Goal: Task Accomplishment & Management: Manage account settings

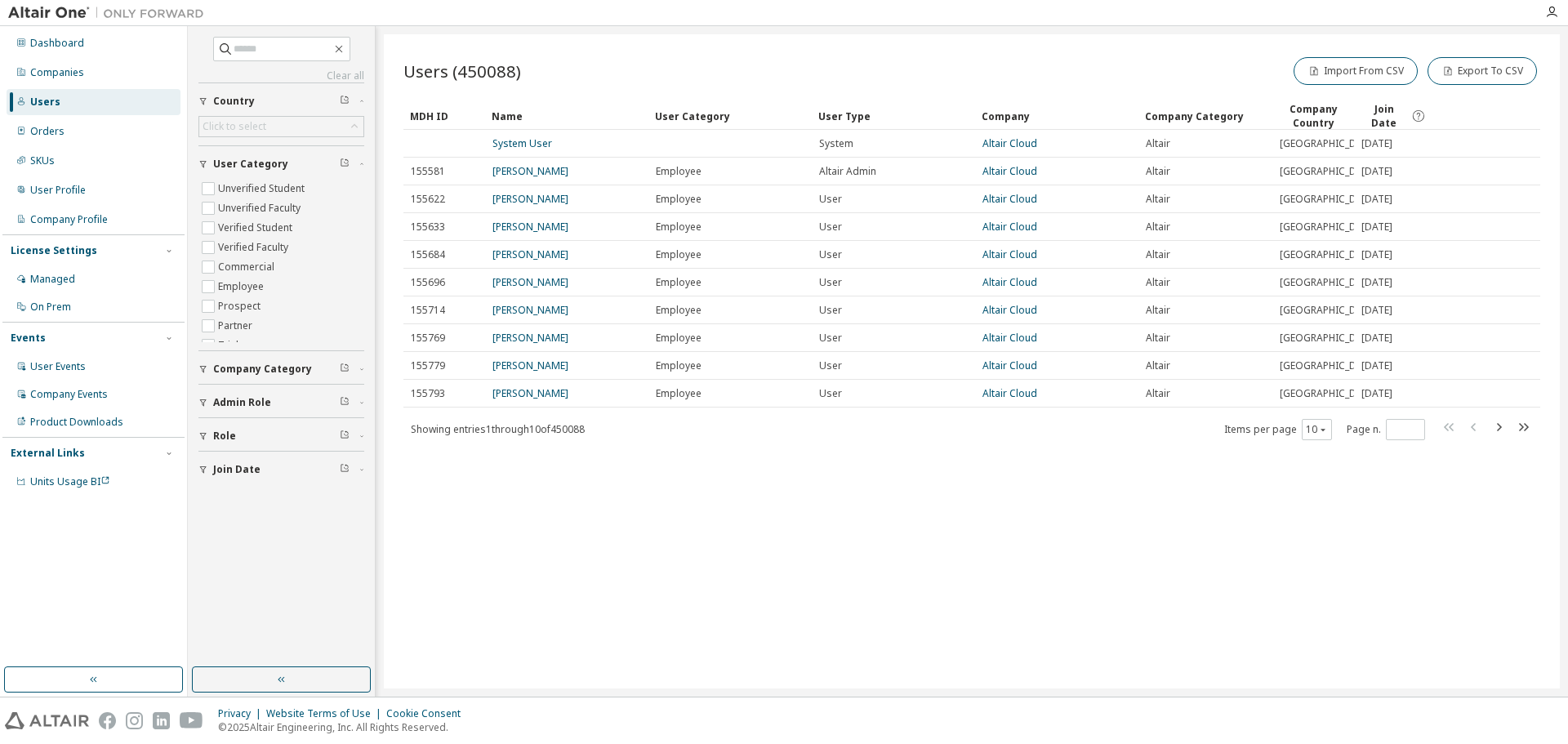
click at [52, 103] on div "Users" at bounding box center [45, 101] width 30 height 13
click at [262, 45] on input "text" at bounding box center [282, 49] width 98 height 17
paste input "**********"
type input "**********"
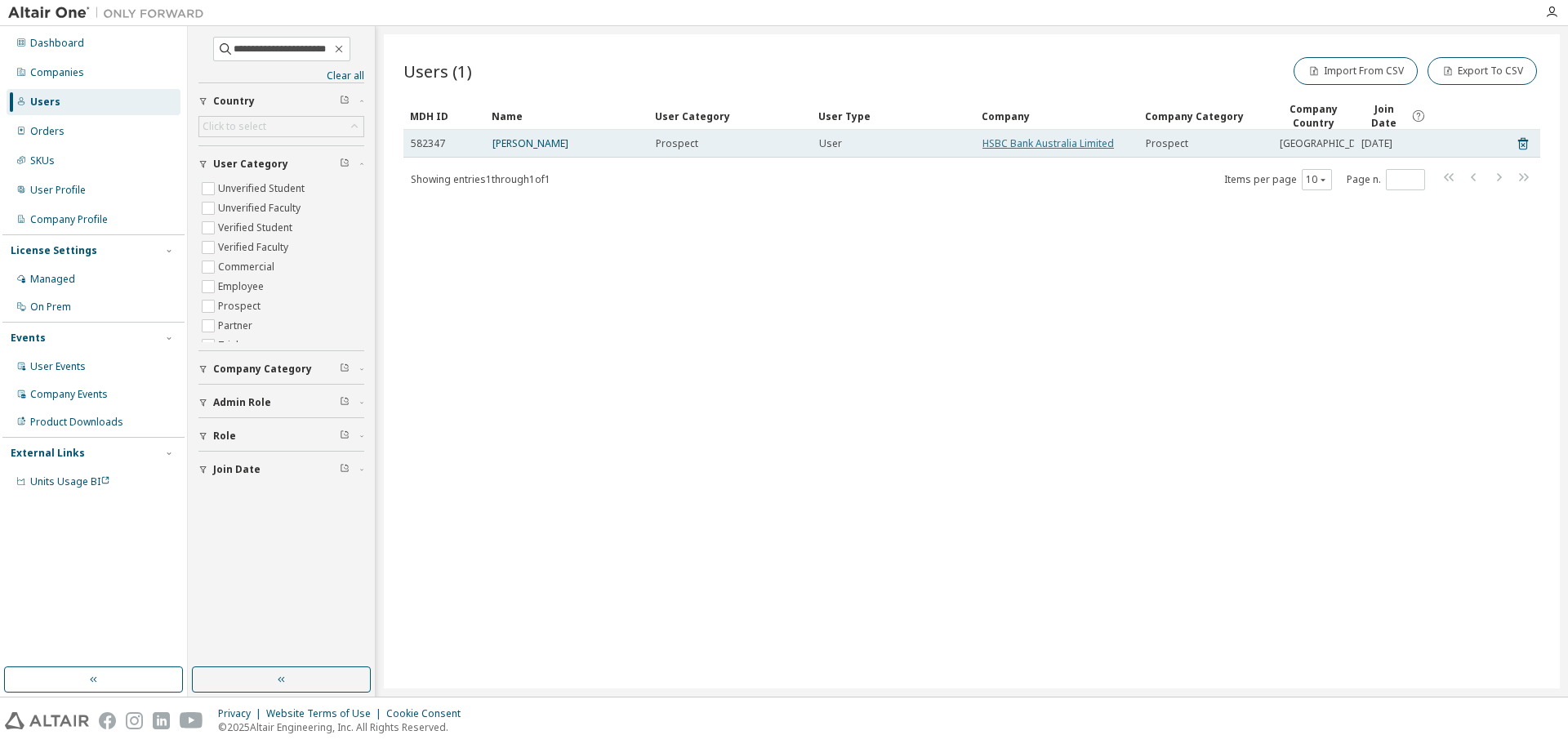
click at [1020, 143] on link "HSBC Bank Australia Limited" at bounding box center [1049, 144] width 132 height 14
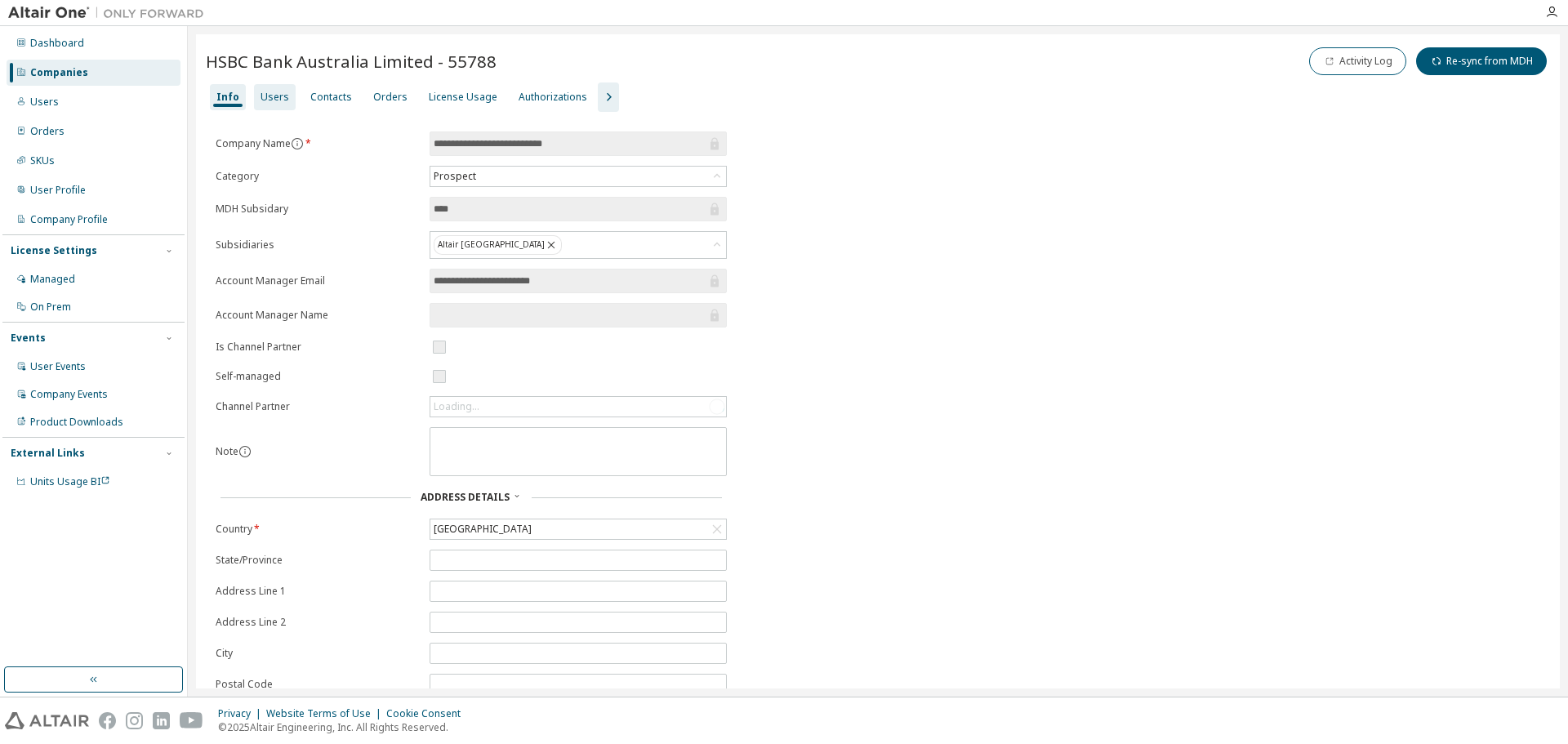
click at [261, 93] on div "Users" at bounding box center [274, 96] width 29 height 13
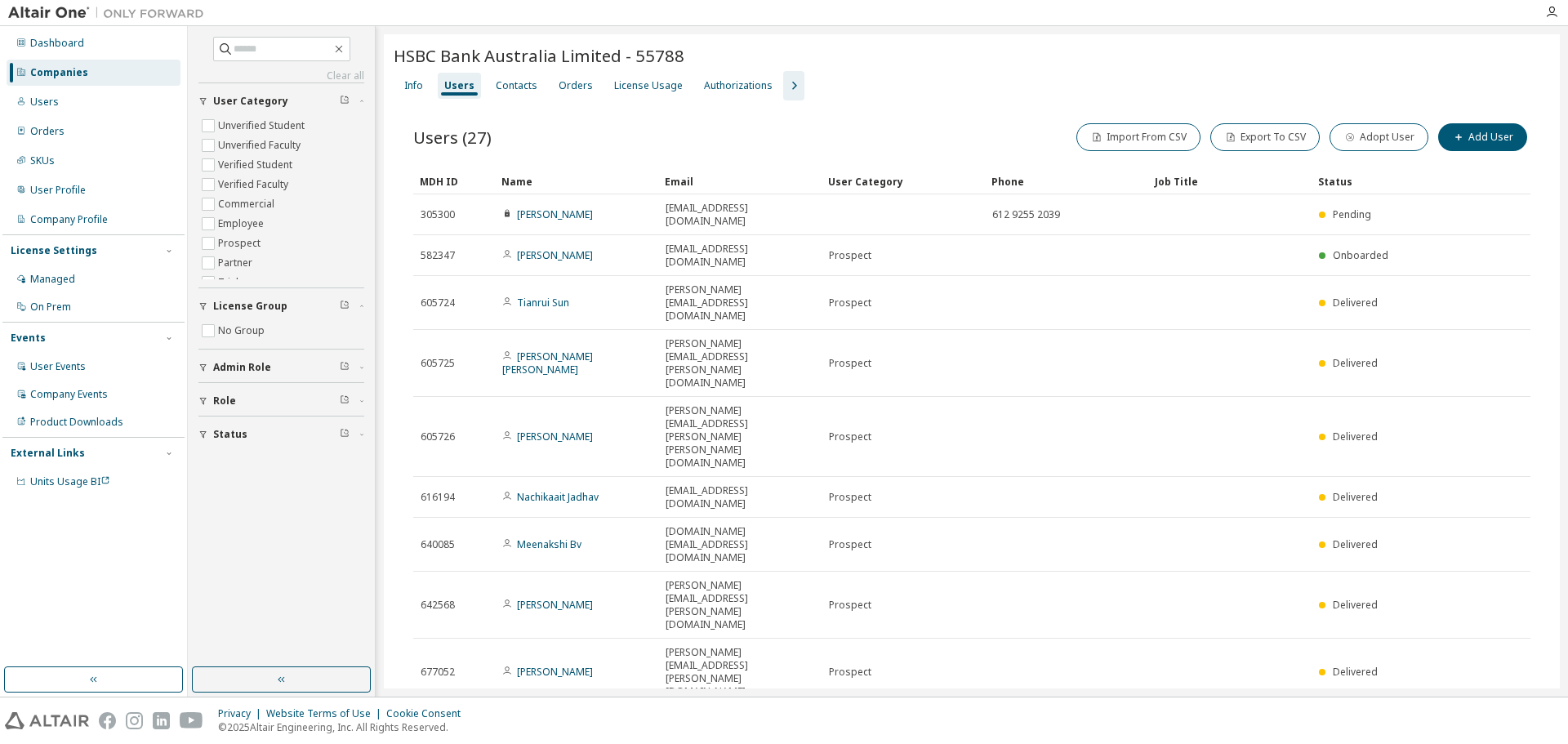
click at [1113, 71] on div "Info Users Contacts Orders License Usage Authorizations" at bounding box center [972, 86] width 1157 height 30
click at [1141, 137] on button "Import From CSV" at bounding box center [1138, 137] width 124 height 28
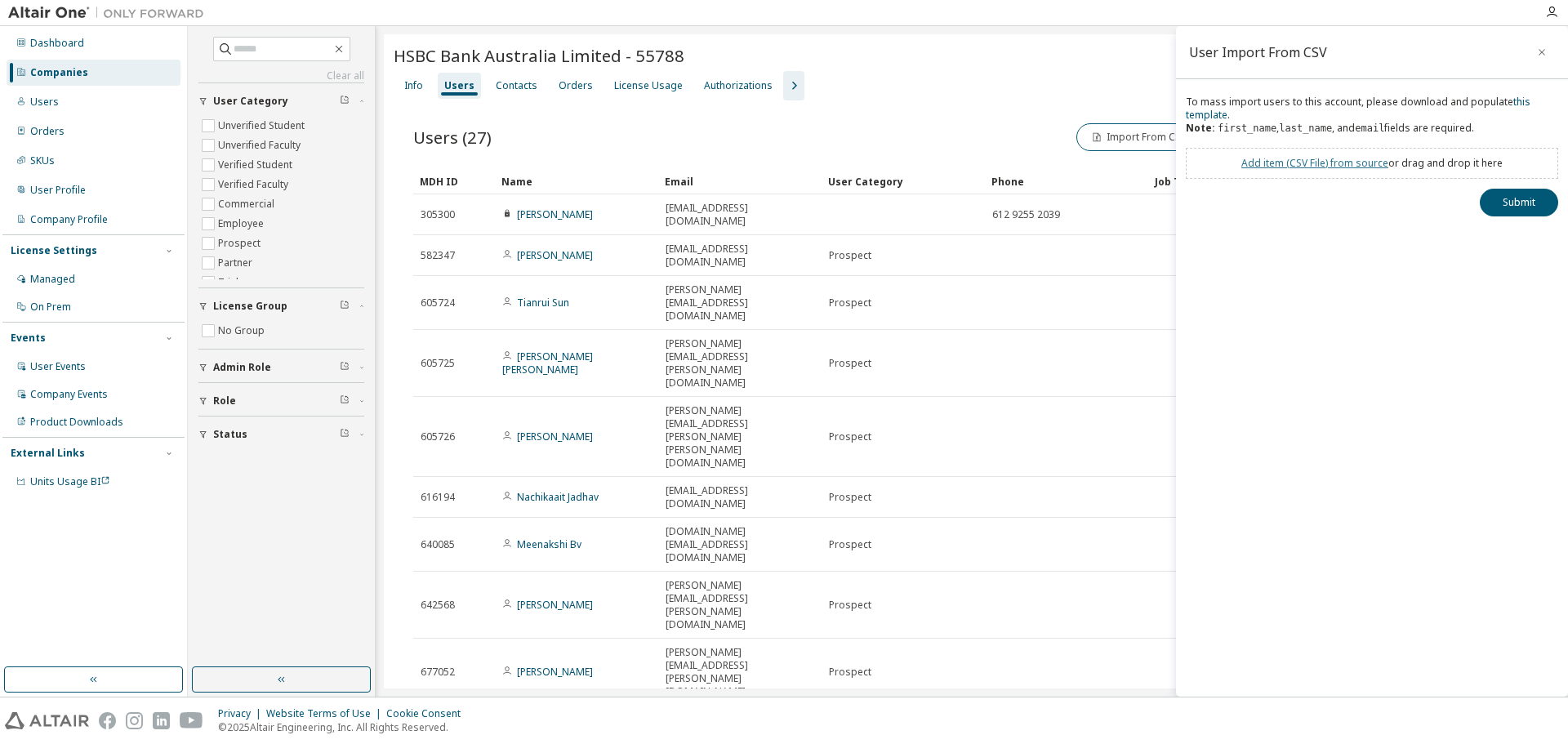
click at [1295, 166] on link "Add item ( CSV File ) from source" at bounding box center [1314, 163] width 147 height 14
click at [1498, 226] on button "Submit" at bounding box center [1519, 232] width 79 height 28
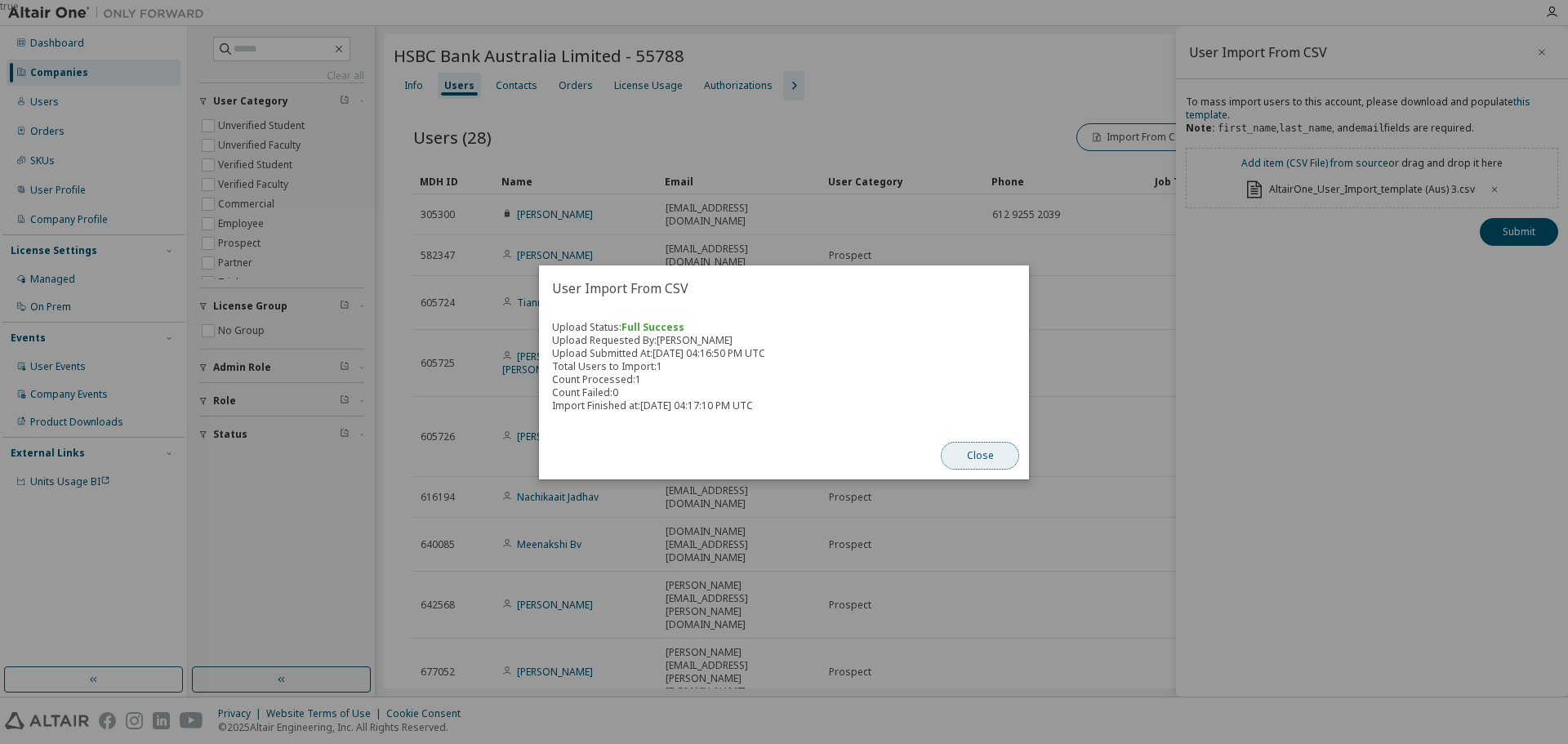
click at [997, 456] on button "Close" at bounding box center [980, 456] width 79 height 28
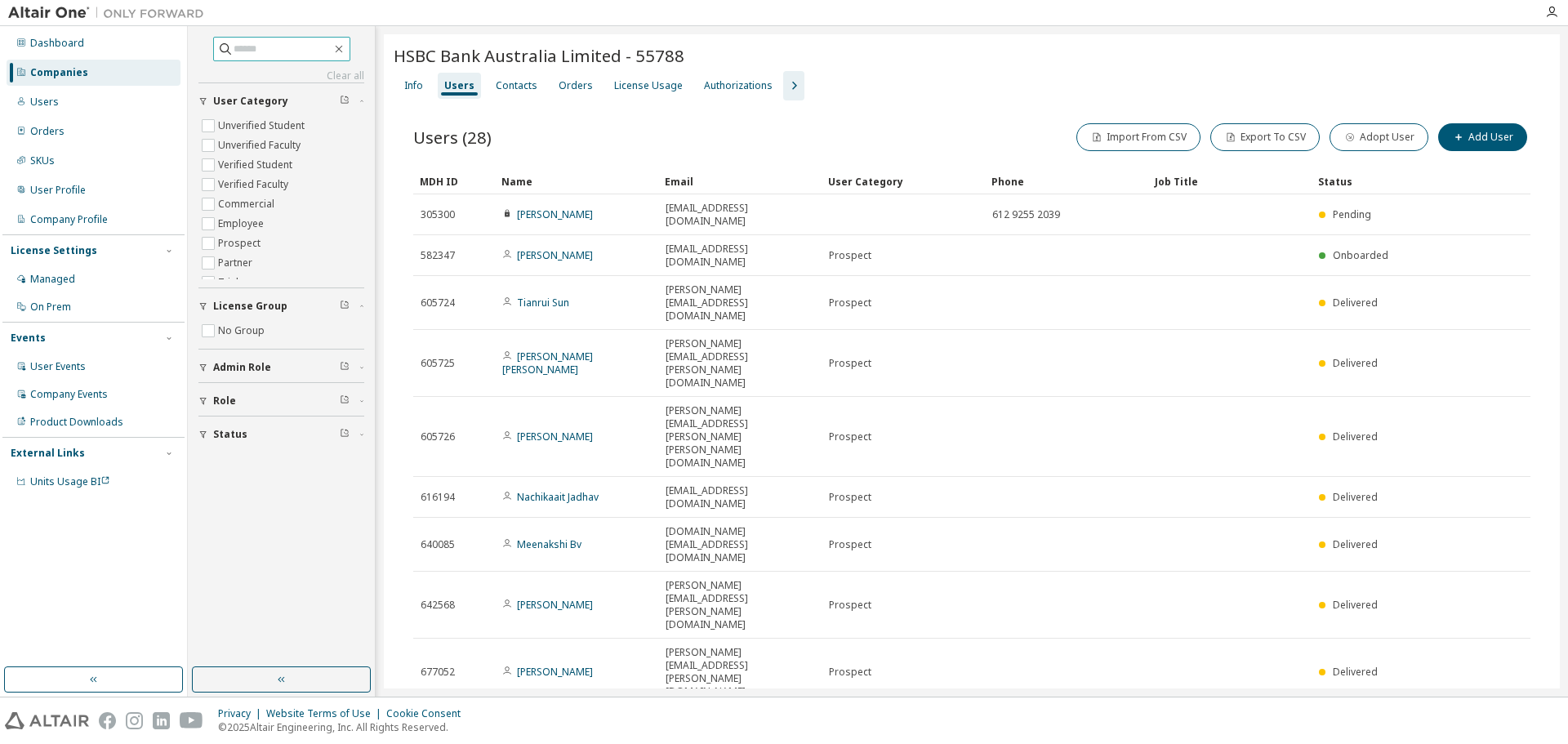
click at [262, 54] on input "text" at bounding box center [282, 49] width 98 height 17
paste input "**********"
type input "**********"
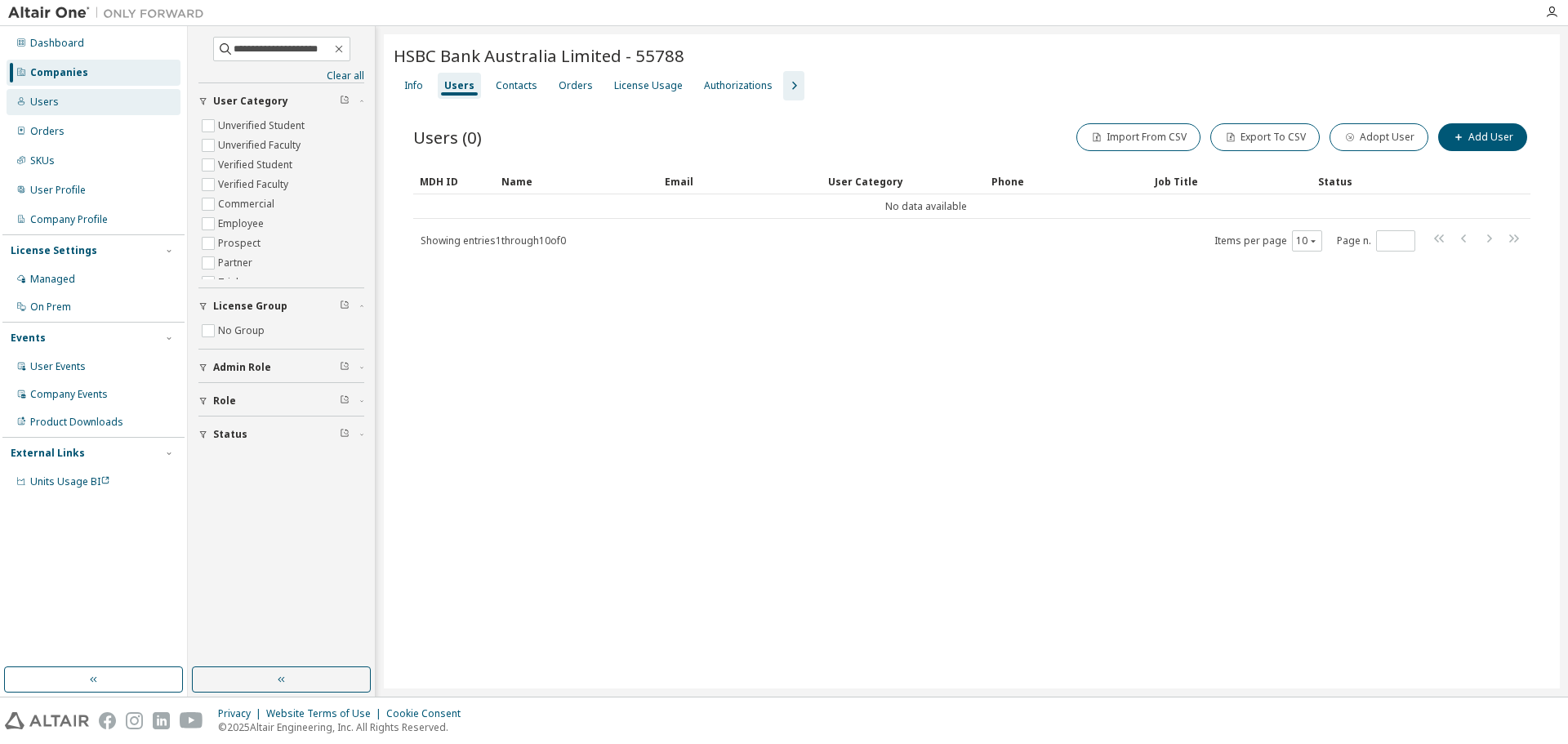
click at [39, 105] on div "Users" at bounding box center [44, 101] width 29 height 13
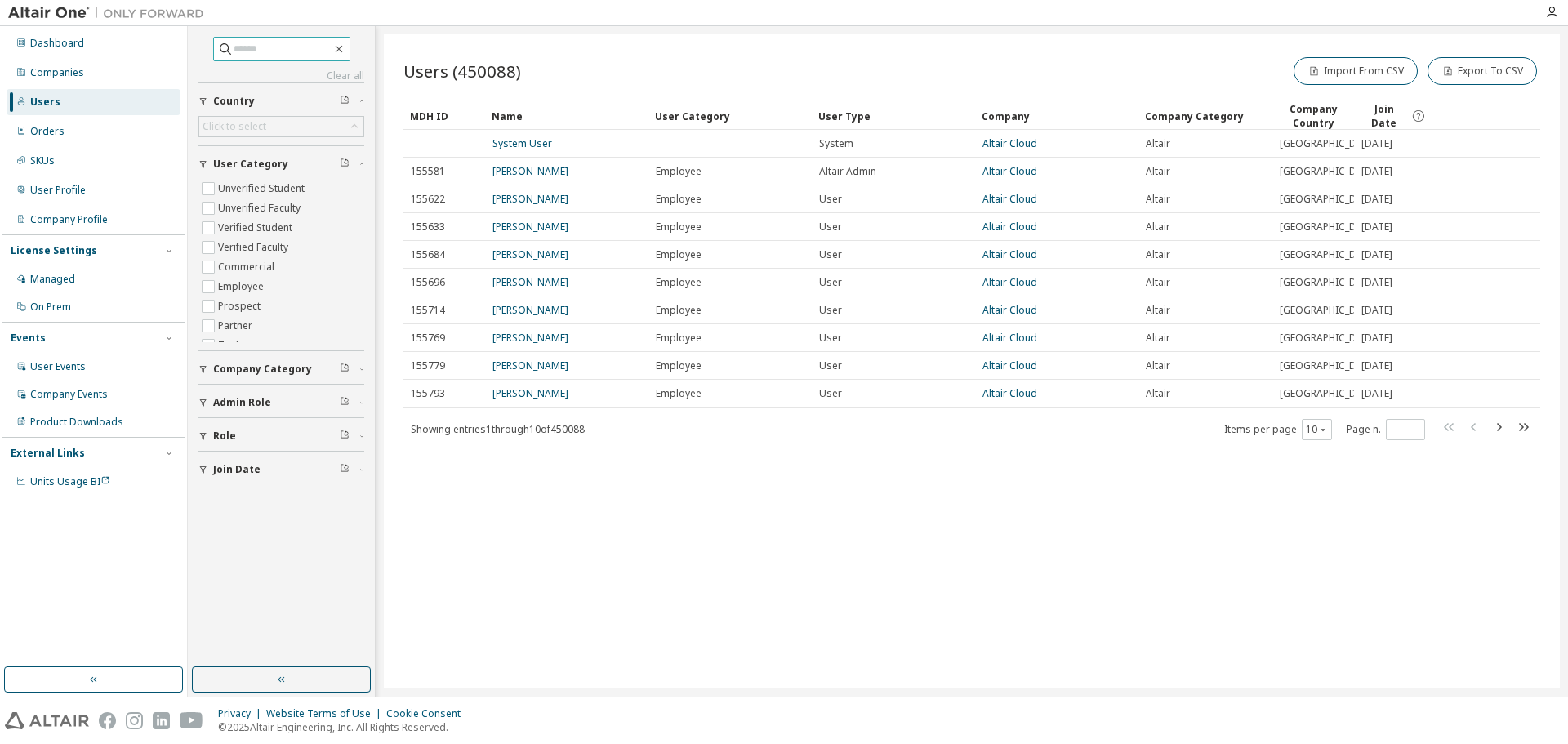
click at [271, 46] on input "text" at bounding box center [282, 49] width 98 height 17
paste input "**********"
type input "**********"
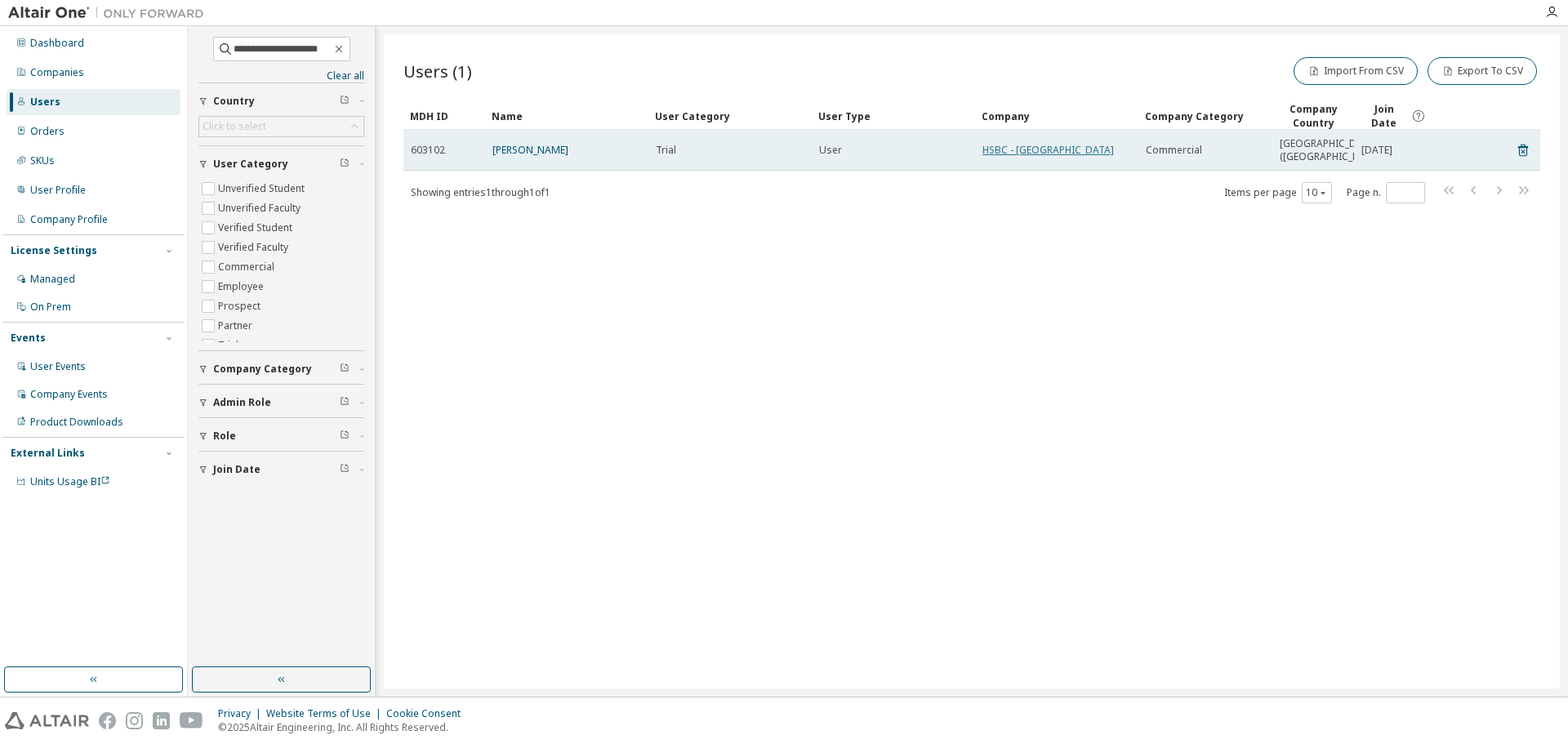
click at [1025, 150] on link "HSBC - Hong Kong" at bounding box center [1049, 150] width 132 height 14
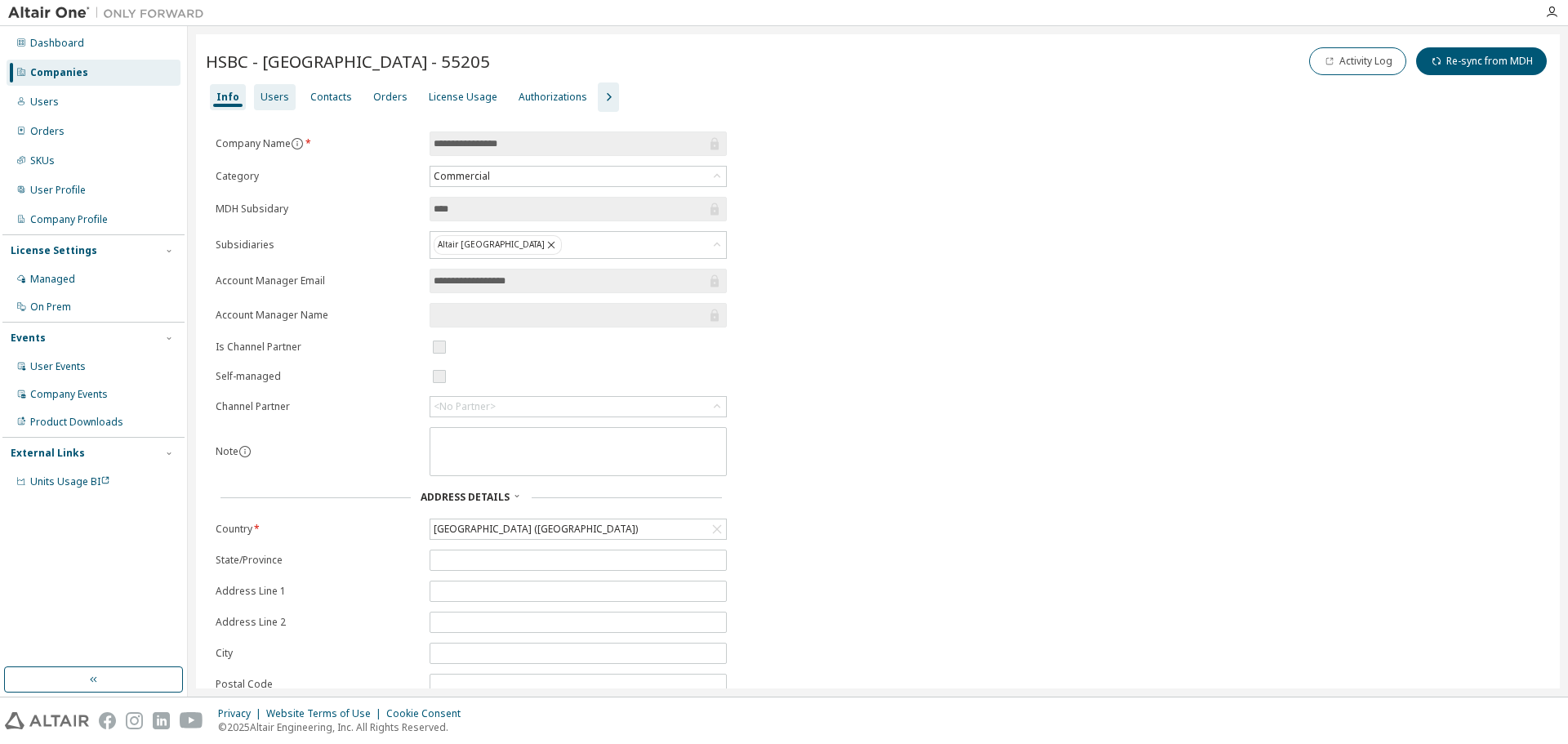
click at [269, 98] on div "Users" at bounding box center [274, 96] width 29 height 13
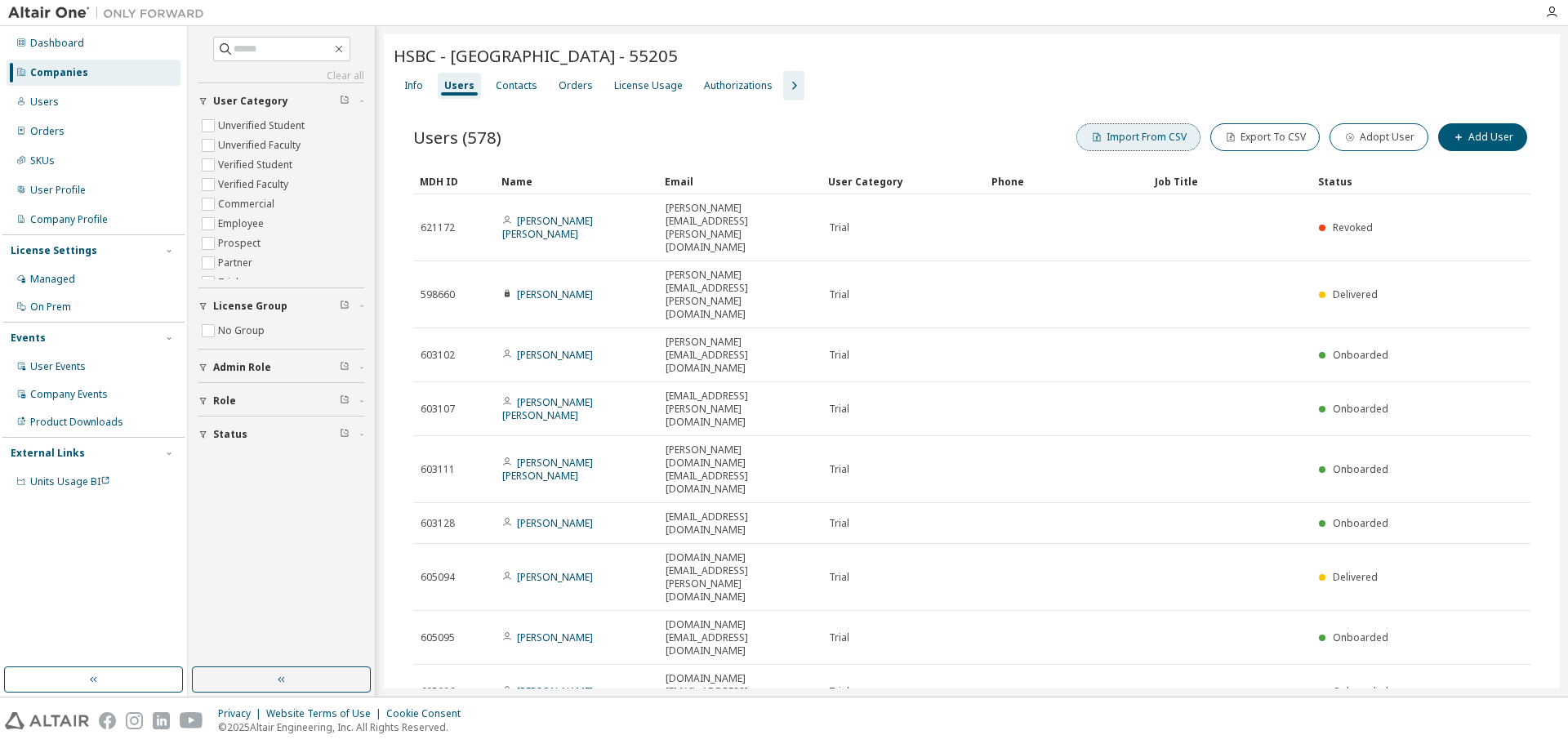
click at [1149, 137] on button "Import From CSV" at bounding box center [1138, 137] width 124 height 28
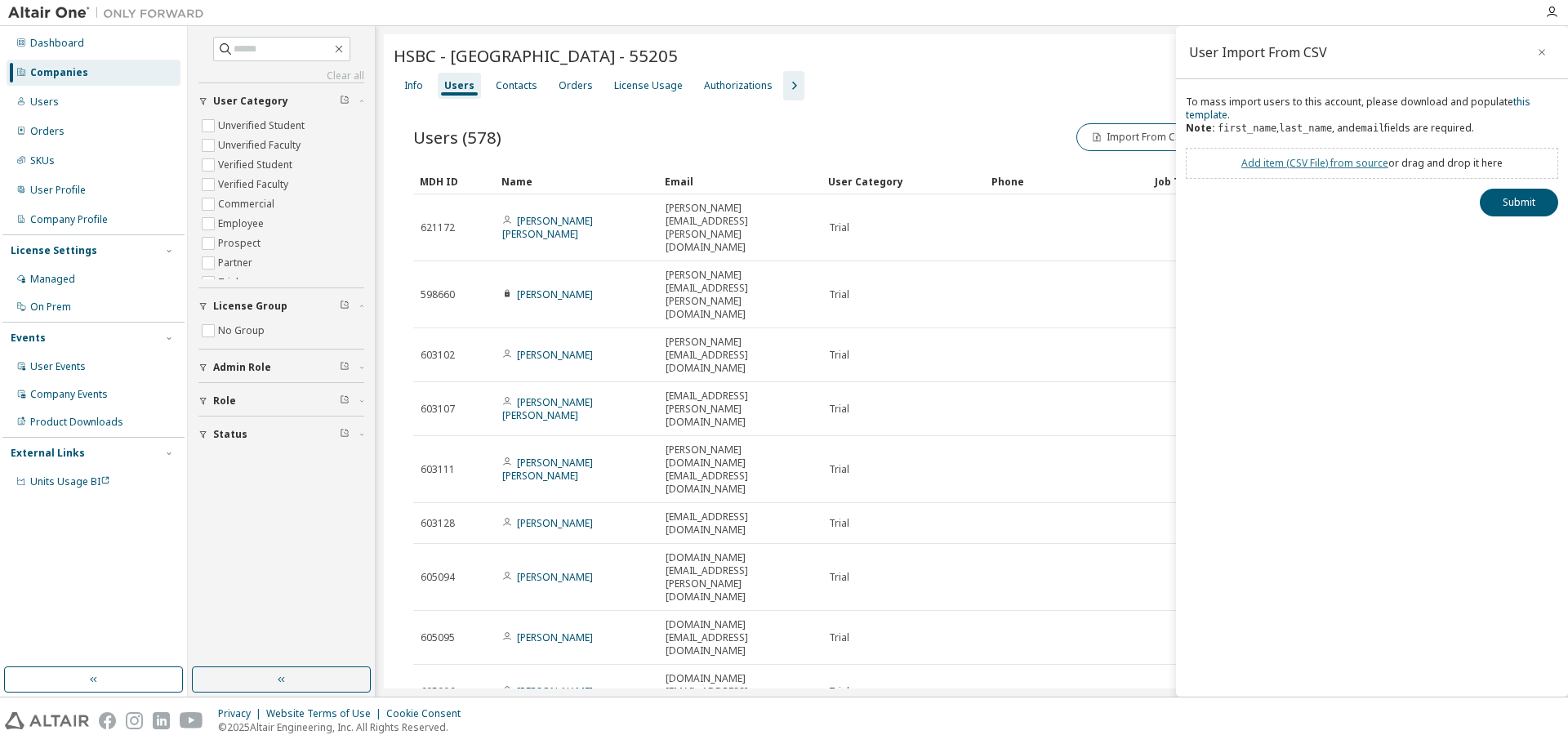
click at [1321, 169] on link "Add item ( CSV File ) from source" at bounding box center [1314, 163] width 147 height 14
click at [1519, 231] on button "Submit" at bounding box center [1519, 232] width 79 height 28
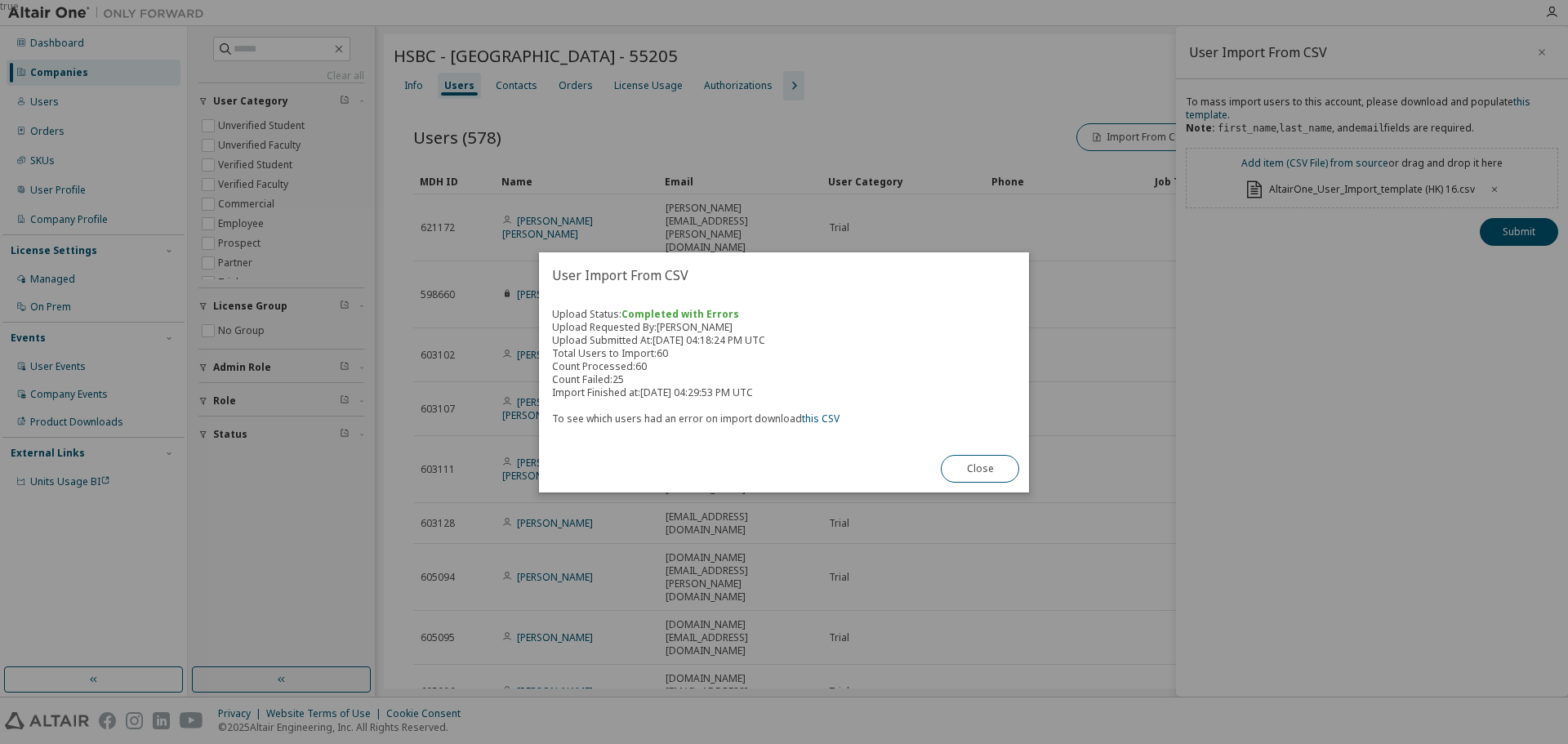
drag, startPoint x: 820, startPoint y: 420, endPoint x: 700, endPoint y: 482, distance: 135.1
click at [700, 482] on div "User Import From CSV Upload Status: Completed with Errors Upload Requested By: …" at bounding box center [784, 373] width 490 height 240
click at [811, 417] on link "this CSV" at bounding box center [820, 418] width 37 height 14
click at [978, 461] on button "Close" at bounding box center [980, 468] width 79 height 28
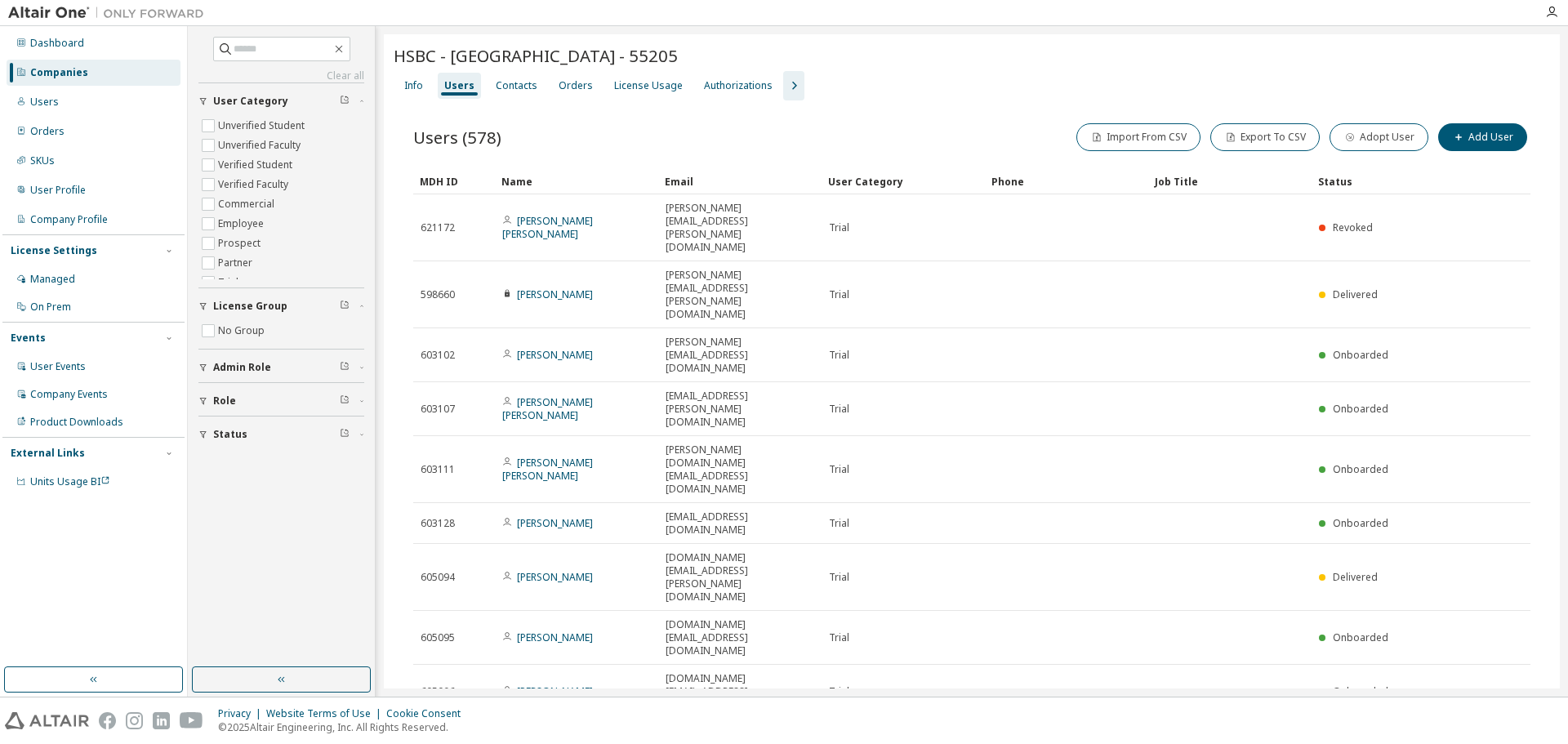
click at [466, 93] on div "Users" at bounding box center [459, 86] width 43 height 27
click at [526, 178] on div "Name" at bounding box center [576, 181] width 151 height 27
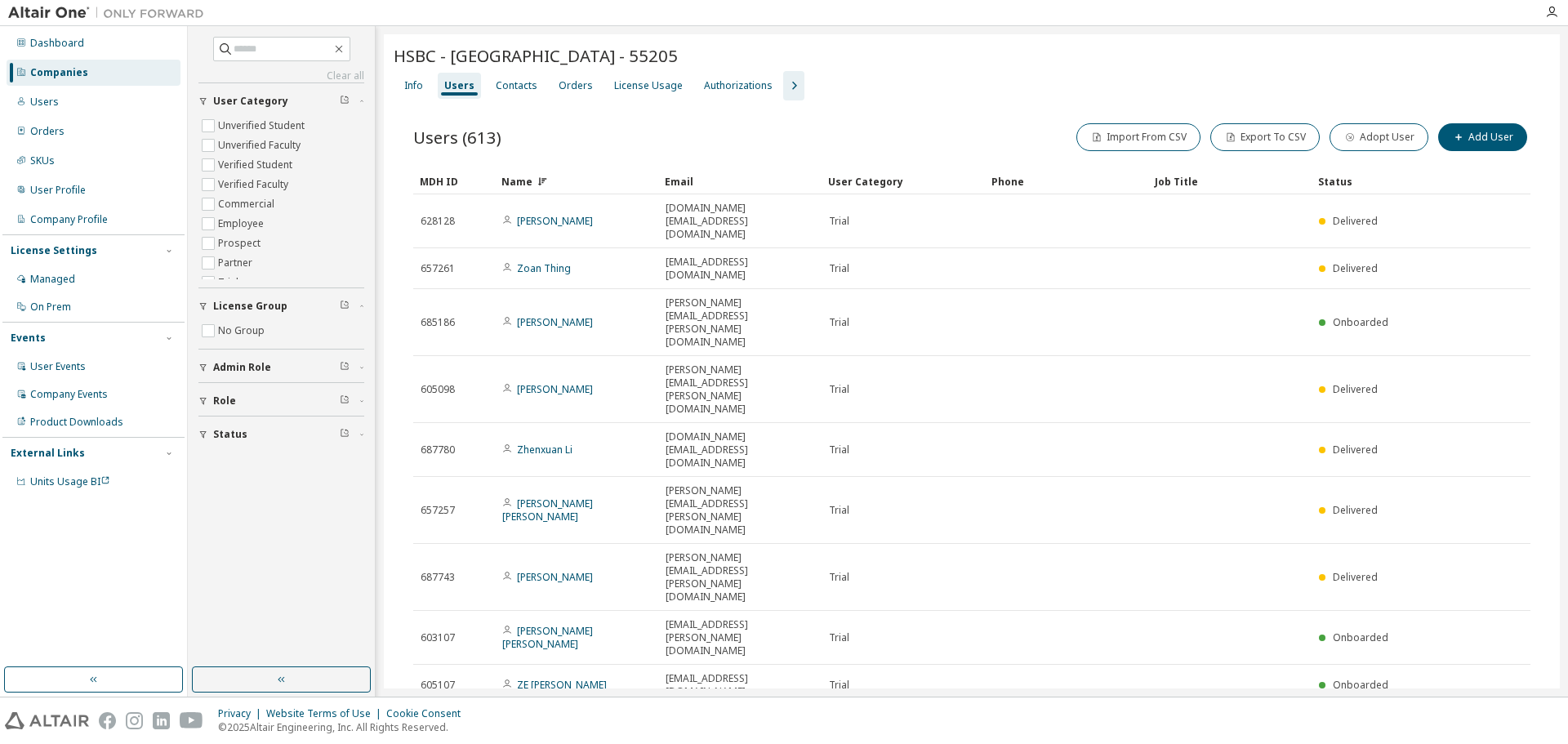
click at [526, 178] on div "Name" at bounding box center [576, 181] width 151 height 27
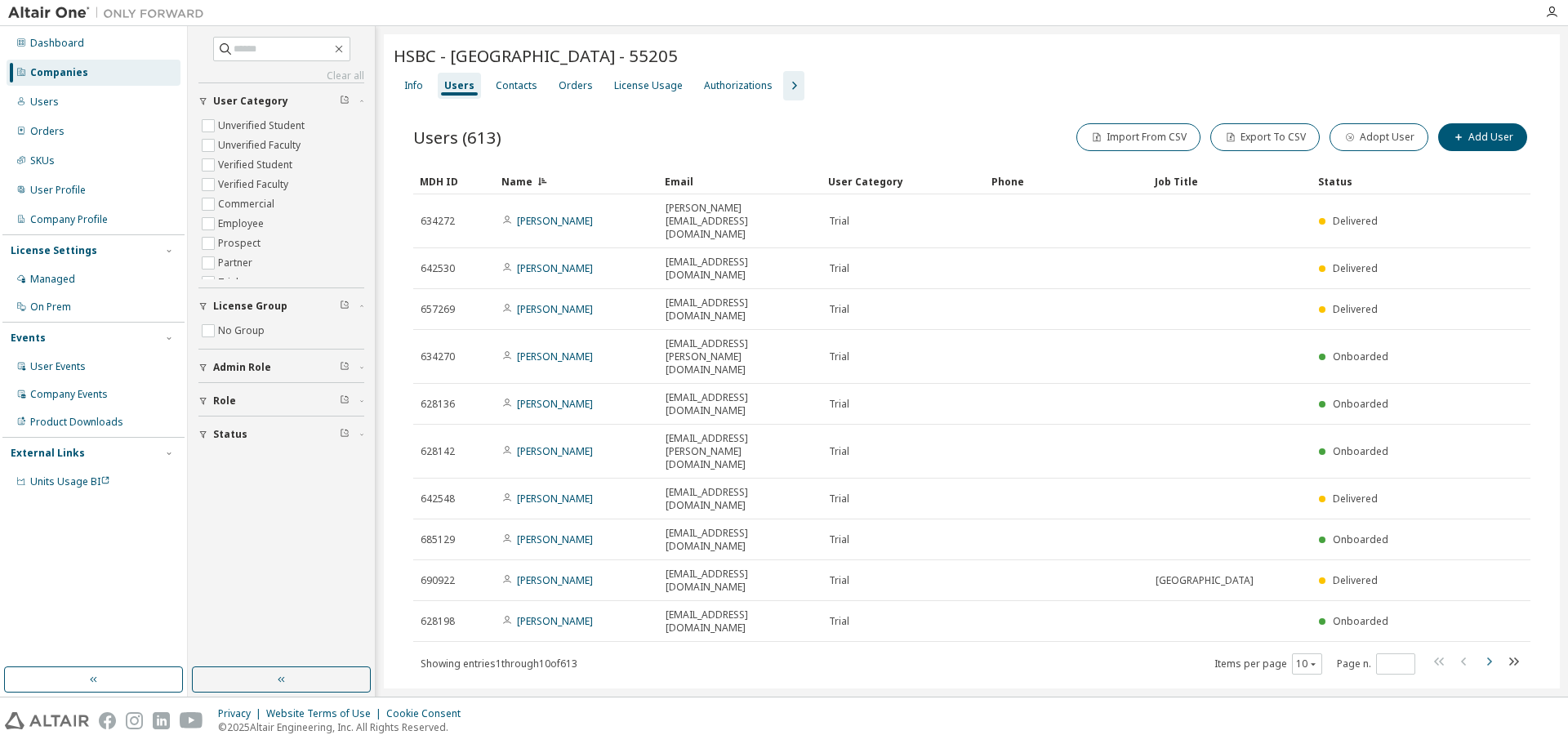
click at [1490, 652] on icon "button" at bounding box center [1489, 662] width 20 height 20
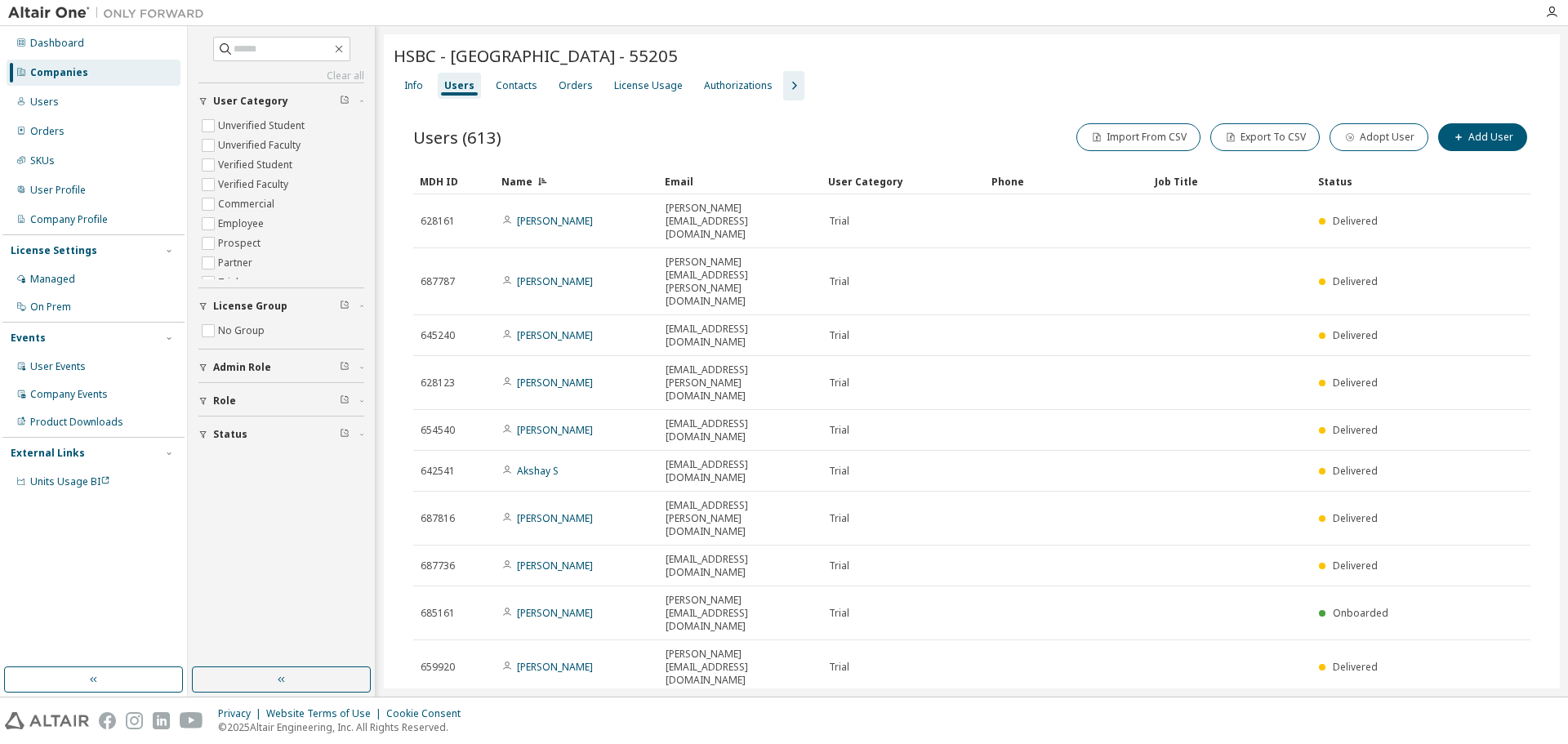
click at [1490, 705] on icon "button" at bounding box center [1489, 714] width 20 height 20
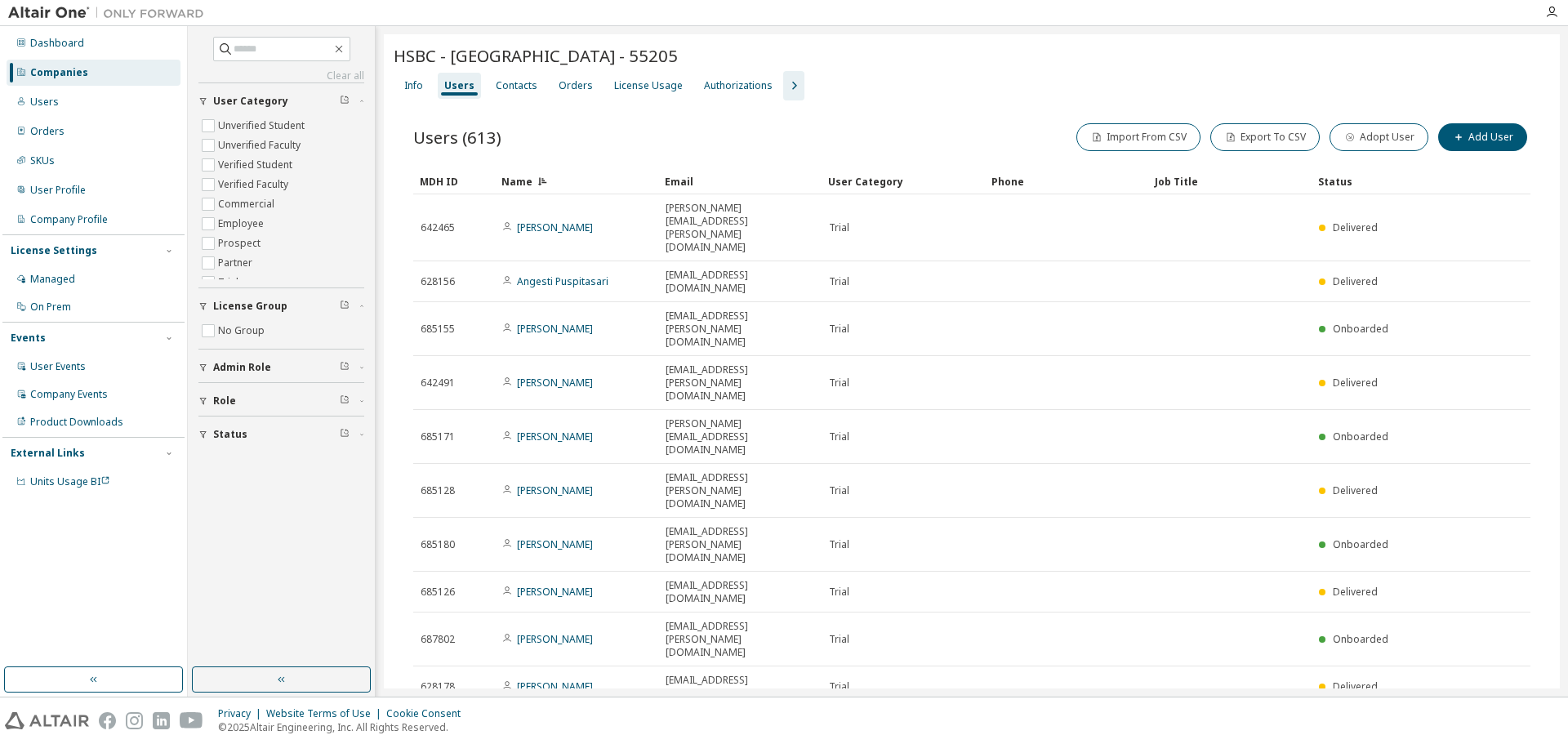
click at [1490, 717] on icon "button" at bounding box center [1489, 727] width 20 height 20
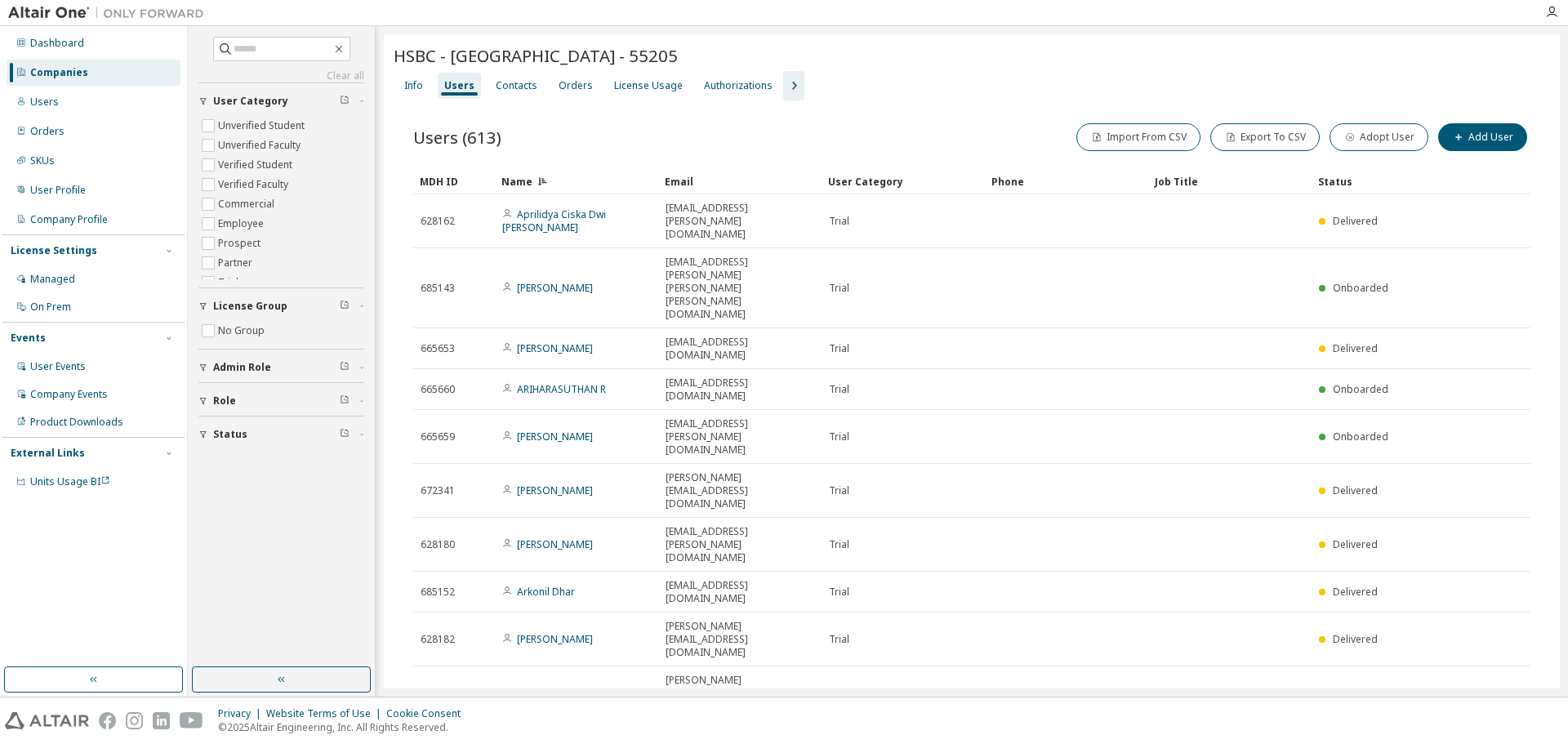
click at [1490, 489] on div "MDH ID Name Email User Category Phone Job Title Status 628162 Aprilidya Ciska D…" at bounding box center [972, 467] width 1117 height 599
click at [1487, 744] on icon "button" at bounding box center [1489, 754] width 20 height 20
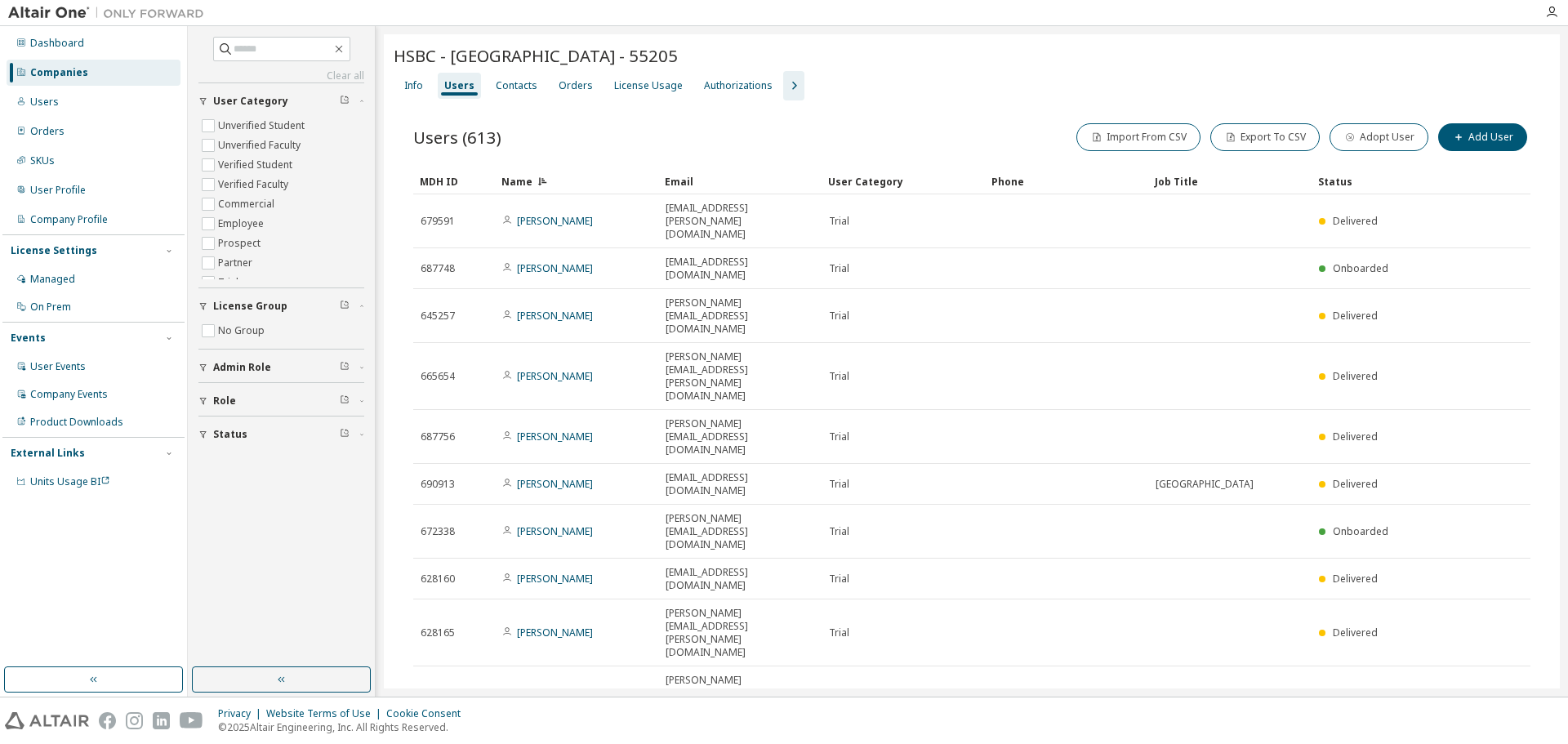
click at [656, 119] on div "Users (613) Import From CSV Export To CSV Adopt User Add User Clear Load Save S…" at bounding box center [972, 455] width 1157 height 710
click at [1465, 744] on icon "button" at bounding box center [1465, 754] width 20 height 20
type input "*"
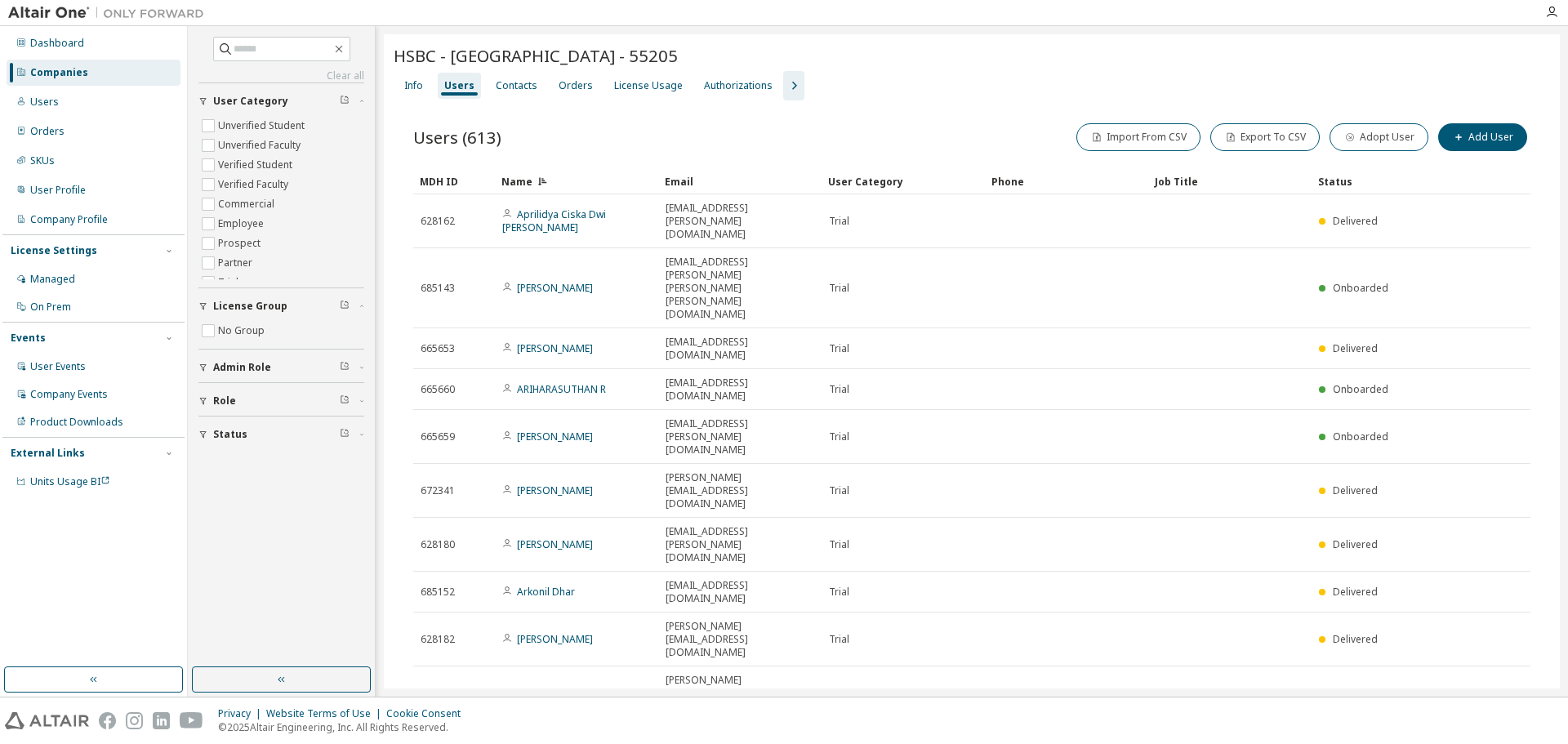
click at [1490, 744] on icon "button" at bounding box center [1489, 753] width 5 height 8
type input "*"
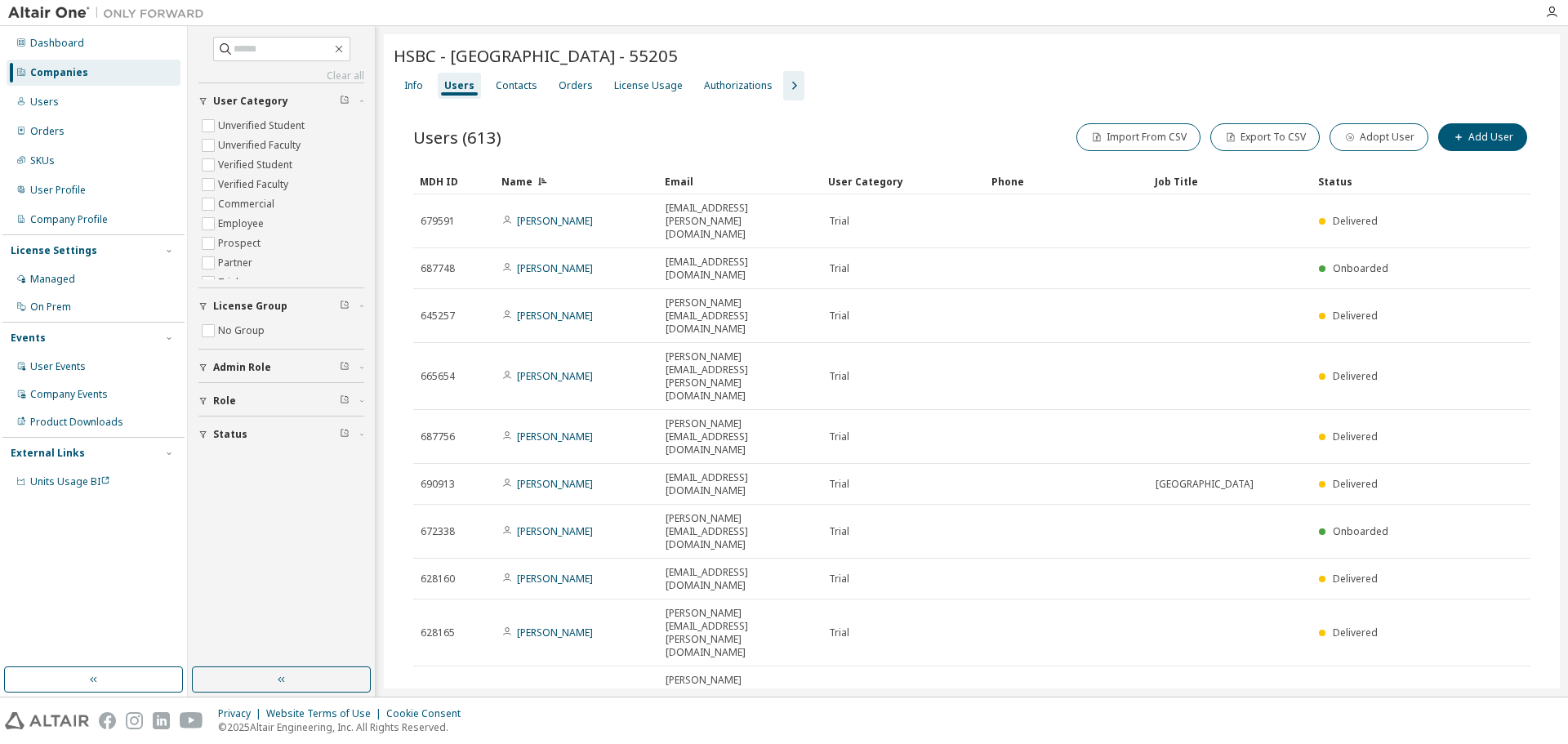
click at [587, 638] on div "HSBC - Hong Kong - 55205 Clear Load Save Save As Field Operator Value Select fi…" at bounding box center [972, 427] width 1176 height 785
